Goal: Task Accomplishment & Management: Complete application form

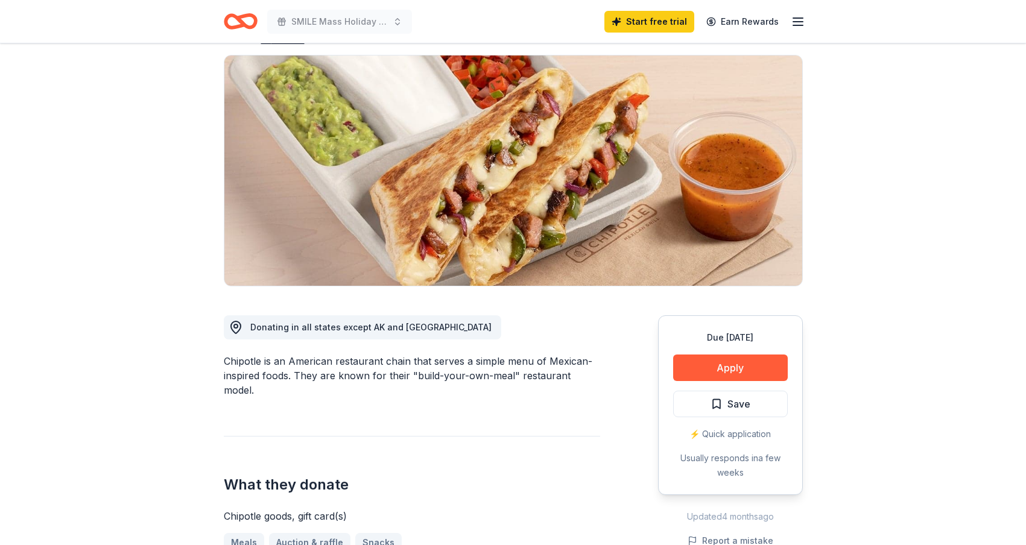
scroll to position [84, 0]
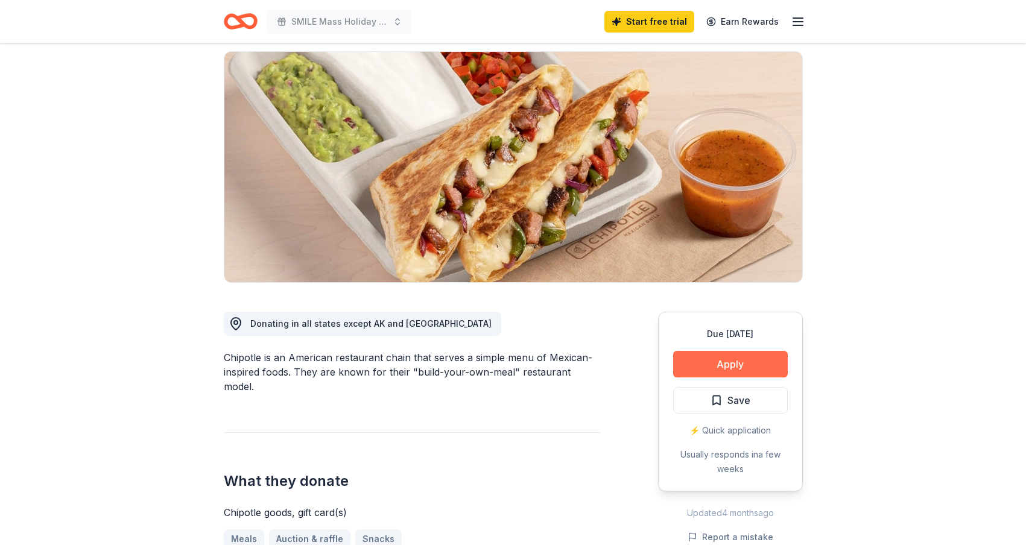
click at [726, 364] on button "Apply" at bounding box center [730, 364] width 115 height 27
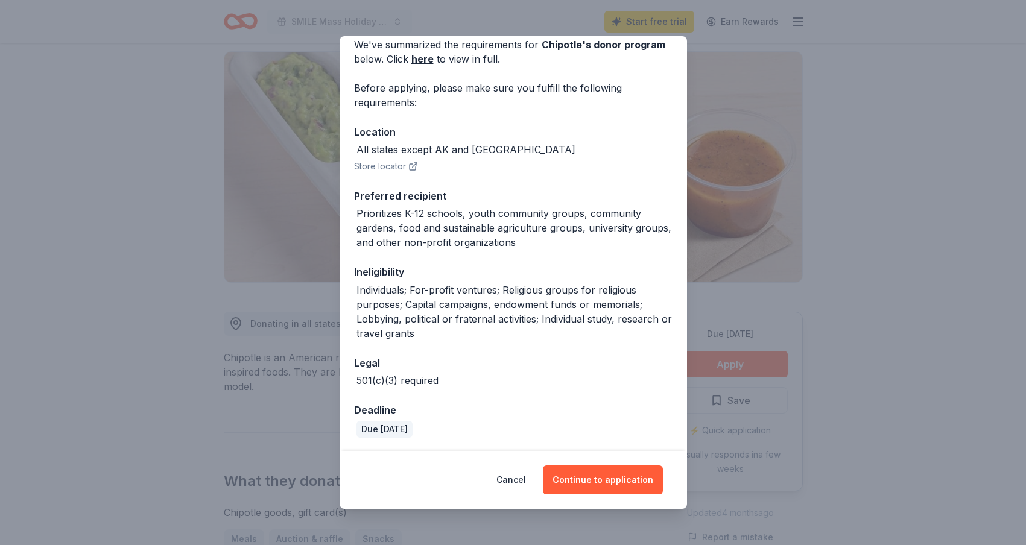
scroll to position [58, 0]
click at [588, 483] on button "Continue to application" at bounding box center [603, 480] width 120 height 29
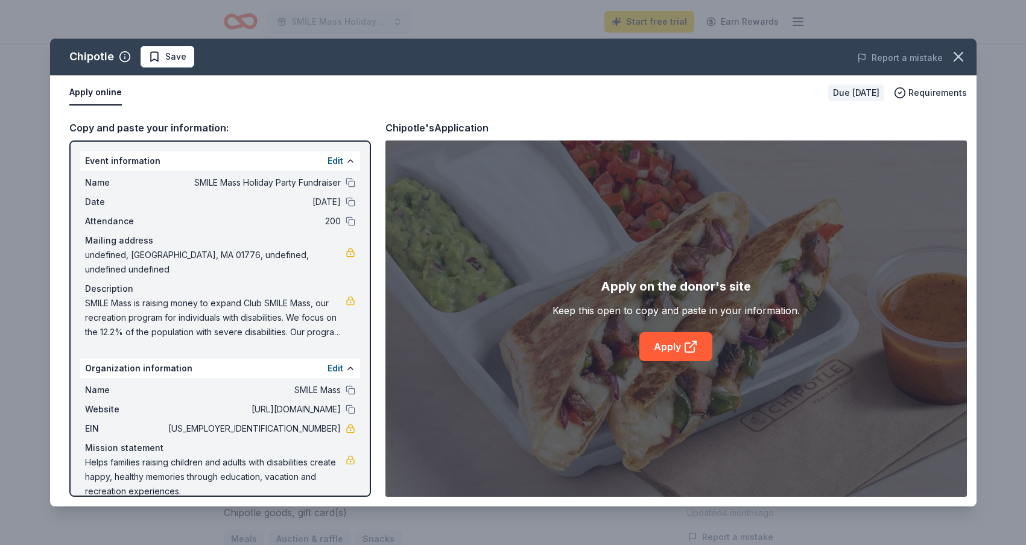
scroll to position [3, 0]
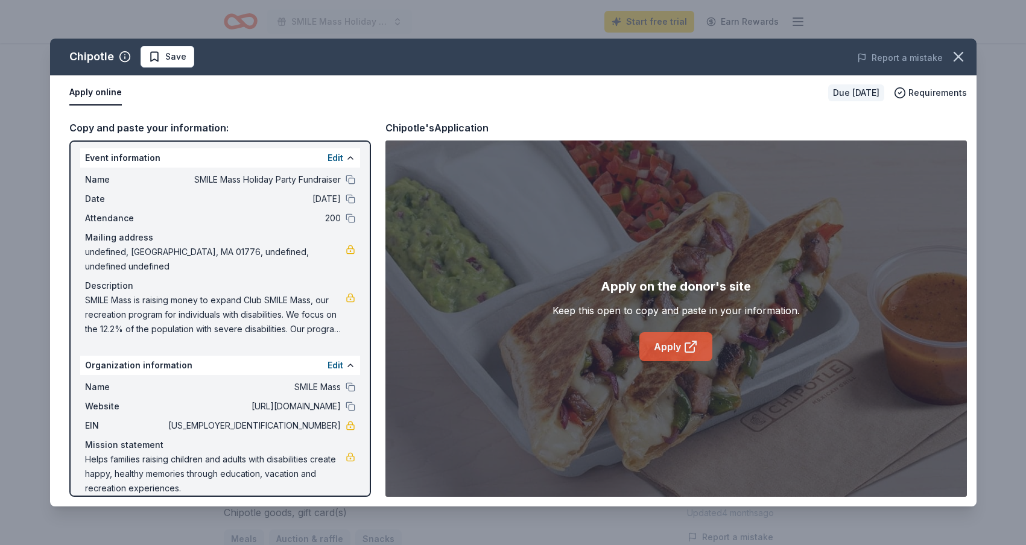
click at [681, 343] on link "Apply" at bounding box center [676, 346] width 73 height 29
click at [955, 55] on icon "button" at bounding box center [958, 56] width 17 height 17
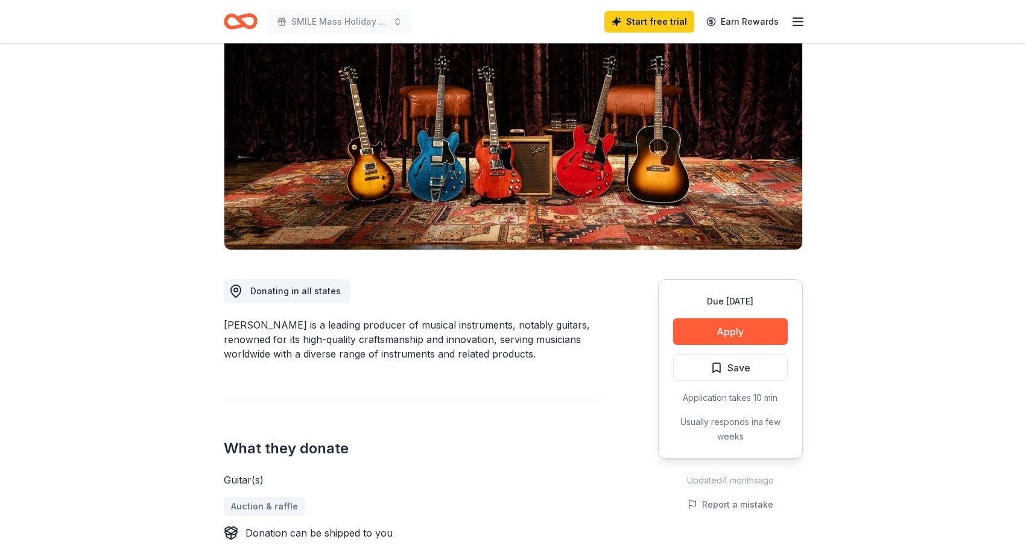
scroll to position [129, 0]
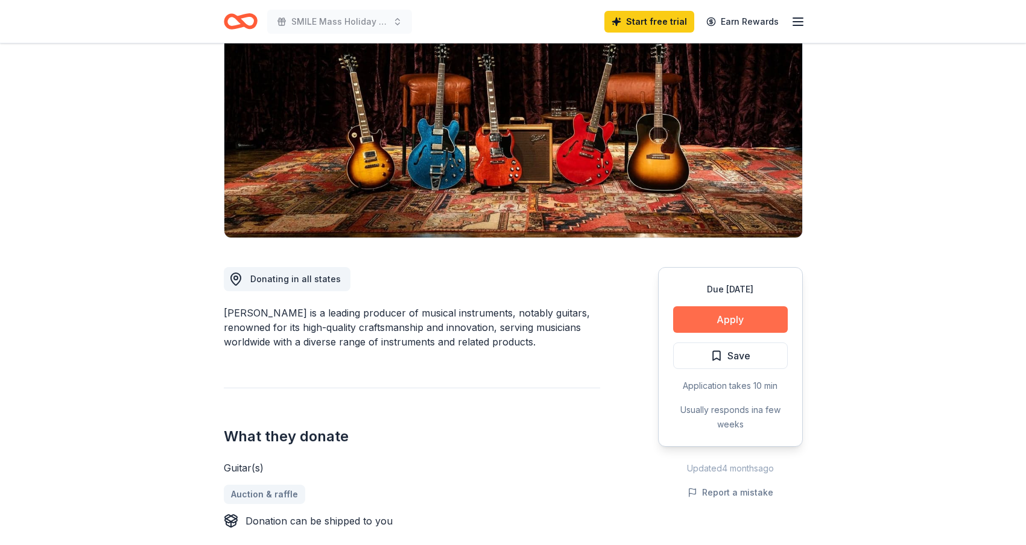
click at [718, 320] on button "Apply" at bounding box center [730, 320] width 115 height 27
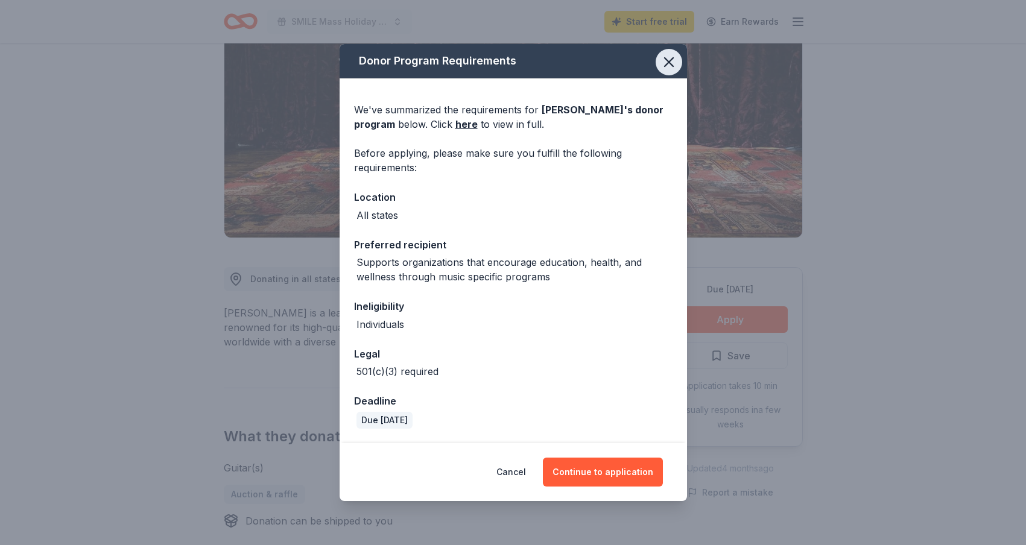
click at [666, 63] on icon "button" at bounding box center [669, 62] width 17 height 17
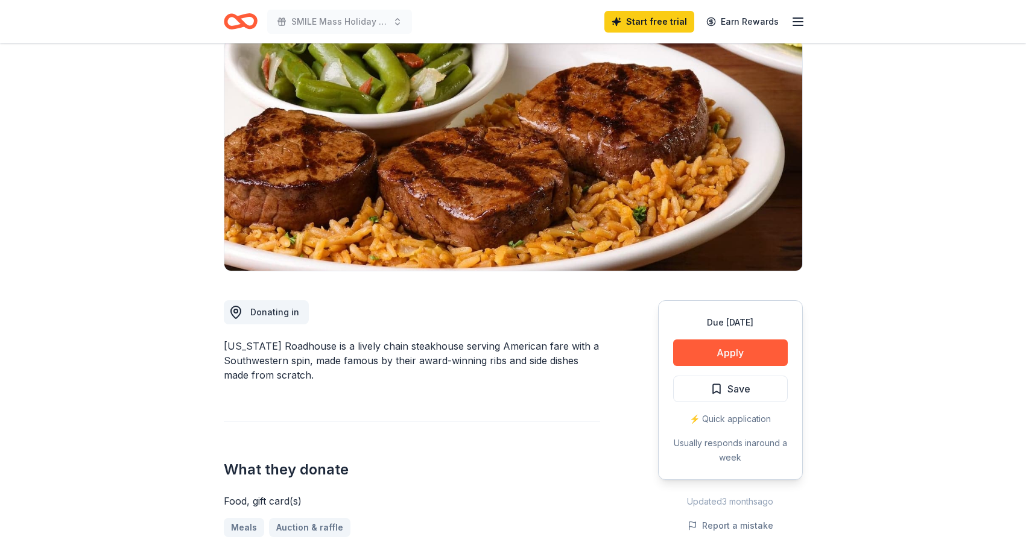
scroll to position [119, 0]
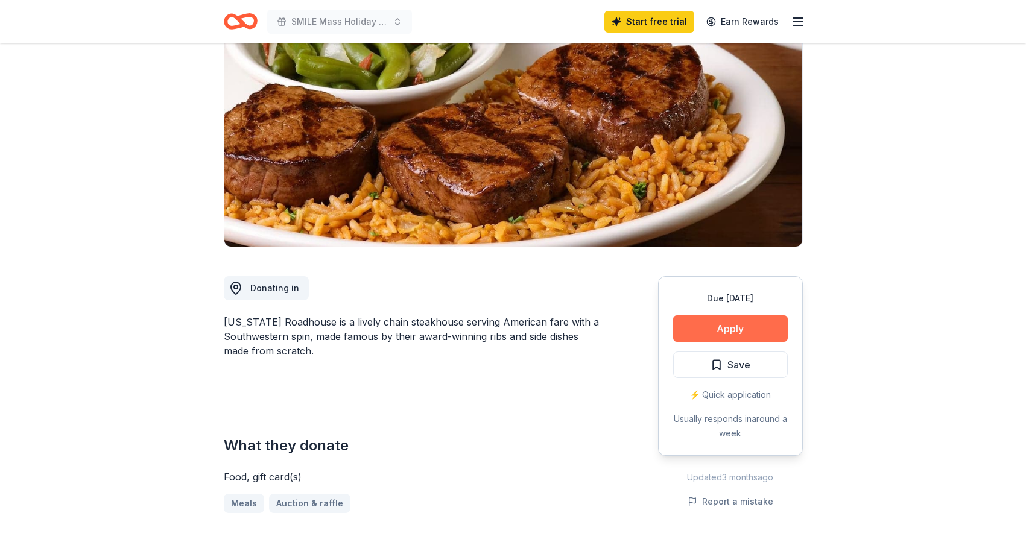
click at [688, 334] on button "Apply" at bounding box center [730, 329] width 115 height 27
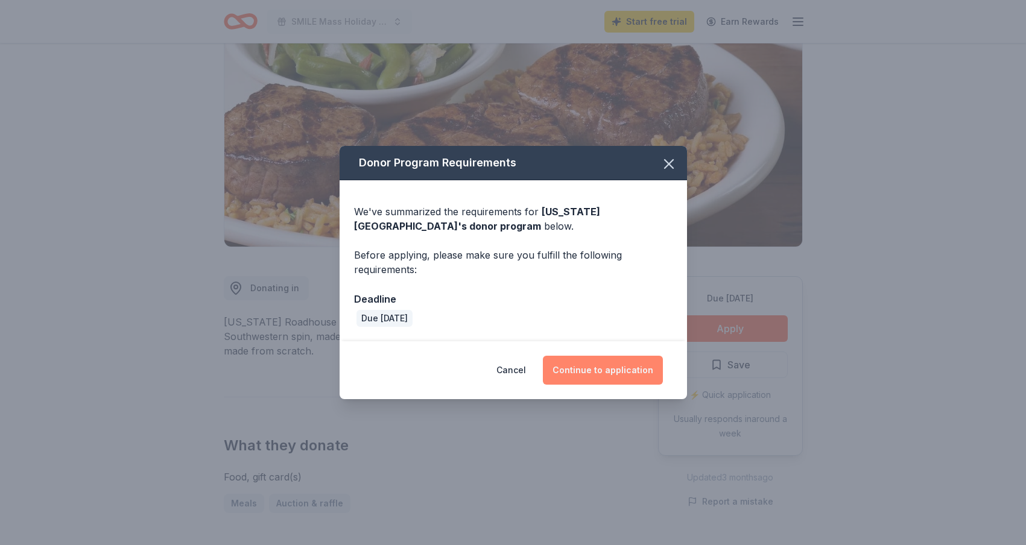
click at [591, 369] on button "Continue to application" at bounding box center [603, 370] width 120 height 29
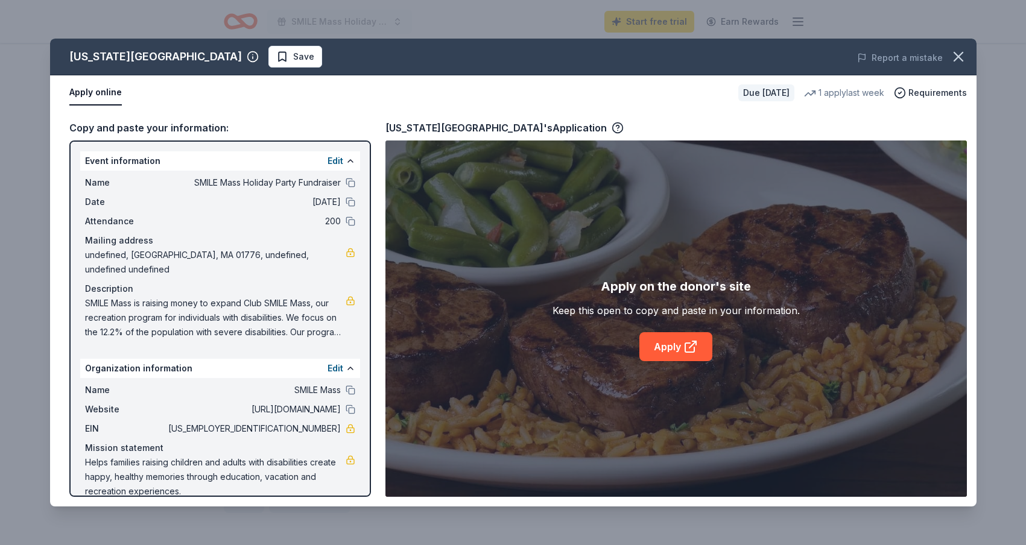
scroll to position [3, 0]
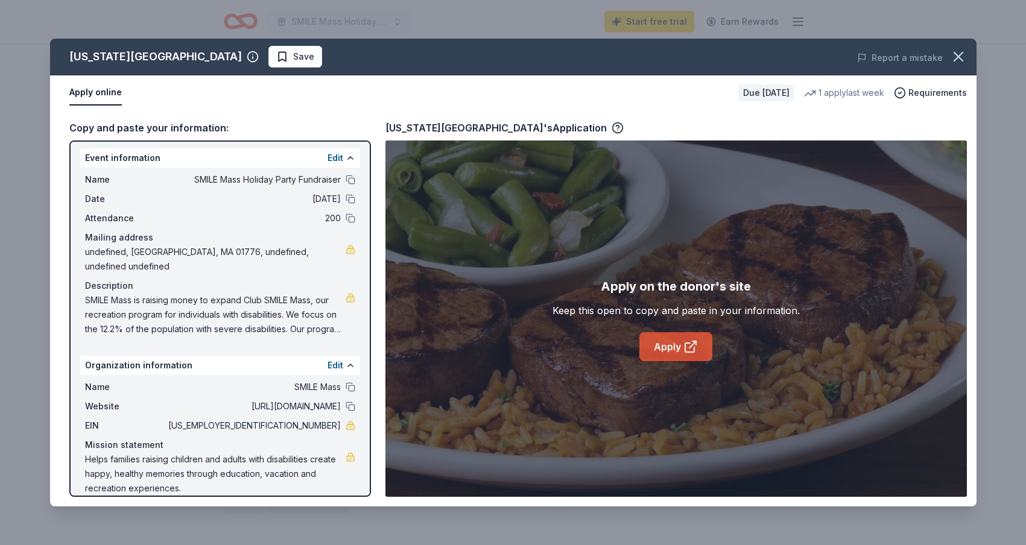
click at [663, 344] on link "Apply" at bounding box center [676, 346] width 73 height 29
click at [672, 349] on link "Apply" at bounding box center [676, 346] width 73 height 29
